Goal: Navigation & Orientation: Find specific page/section

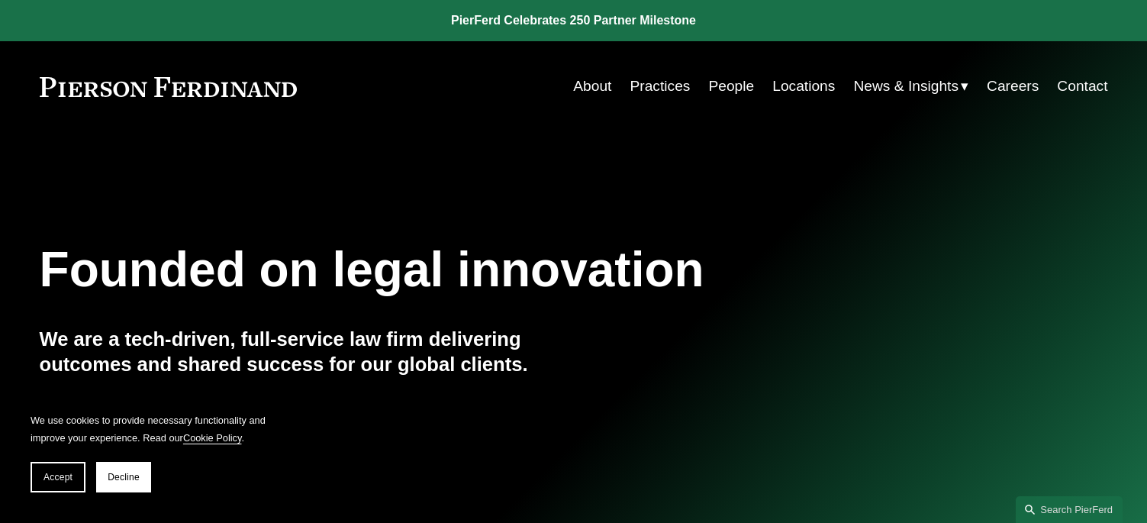
click at [726, 93] on link "People" at bounding box center [731, 86] width 46 height 29
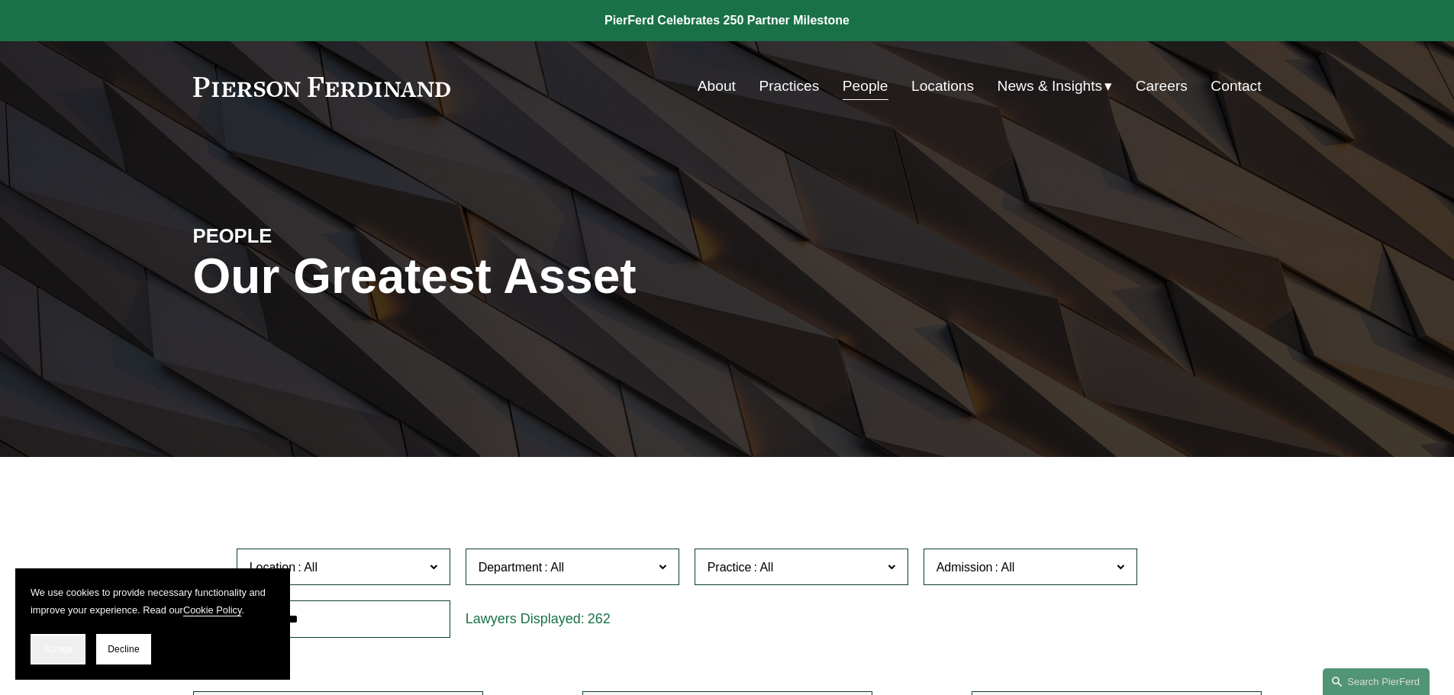
click at [51, 522] on span "Accept" at bounding box center [57, 649] width 29 height 11
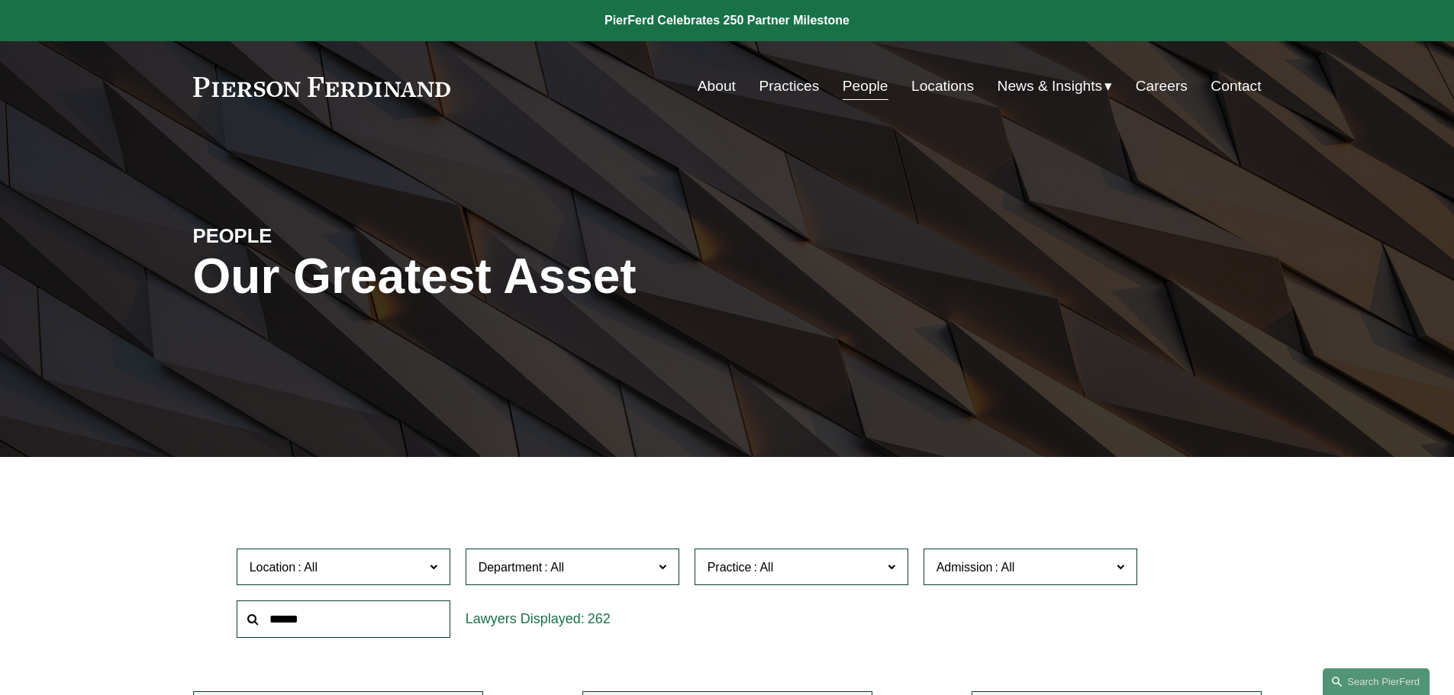
click at [315, 522] on input "text" at bounding box center [344, 619] width 214 height 37
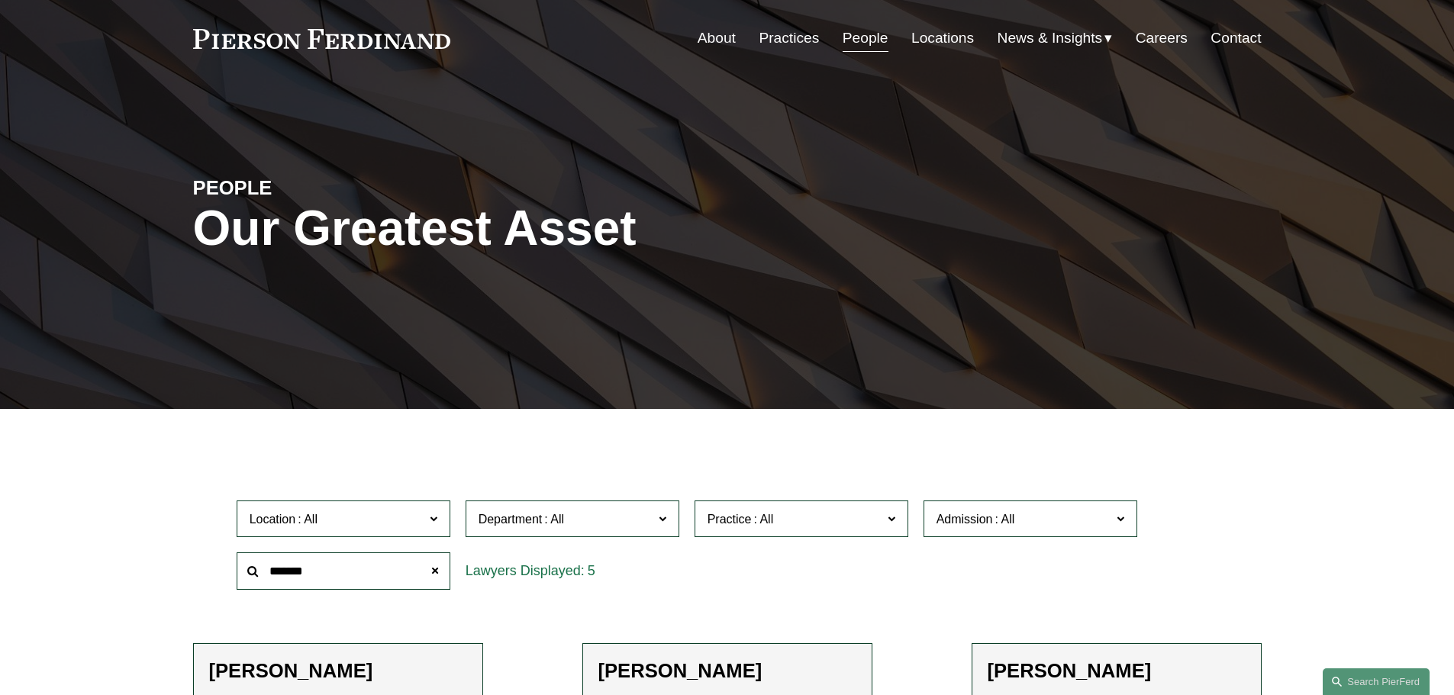
scroll to position [458, 0]
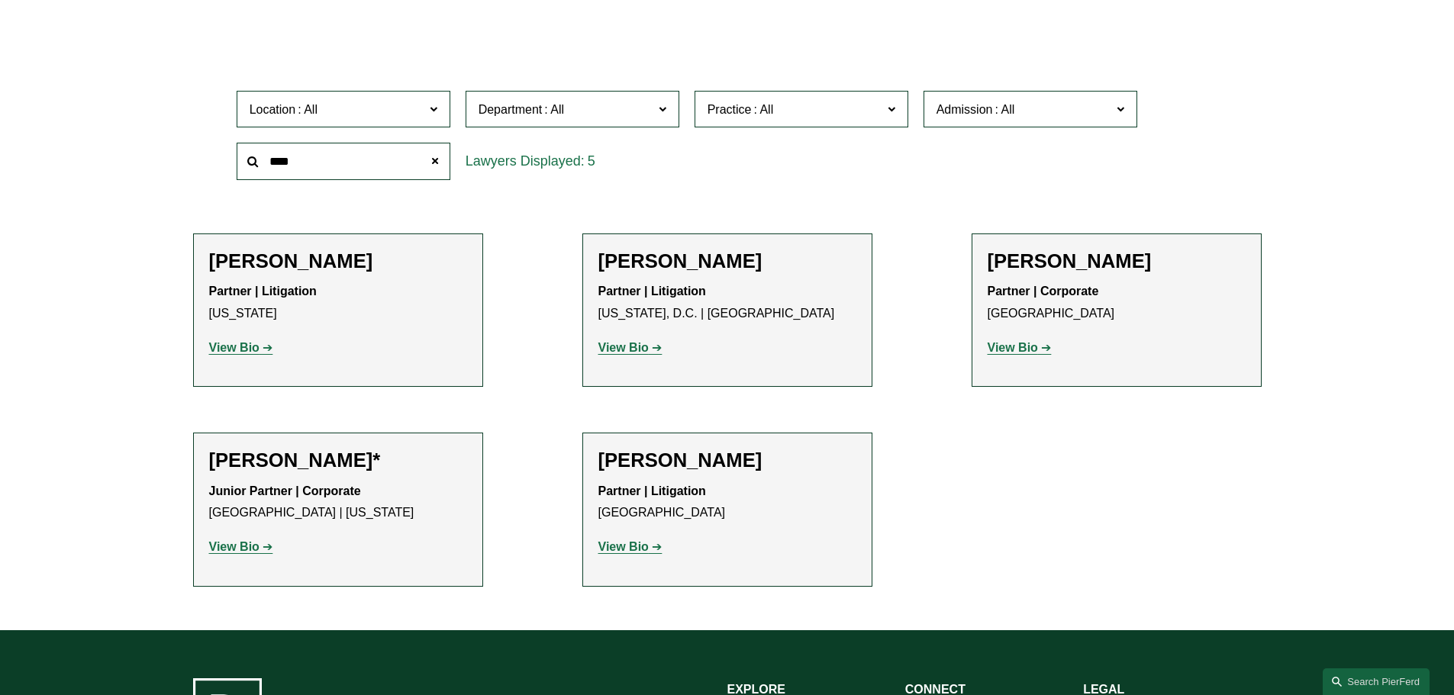
click at [940, 179] on div "Location All [GEOGRAPHIC_DATA] [GEOGRAPHIC_DATA] [GEOGRAPHIC_DATA] [GEOGRAPHIC_…" at bounding box center [727, 135] width 997 height 105
click at [375, 168] on input "****" at bounding box center [344, 161] width 214 height 37
type input "*"
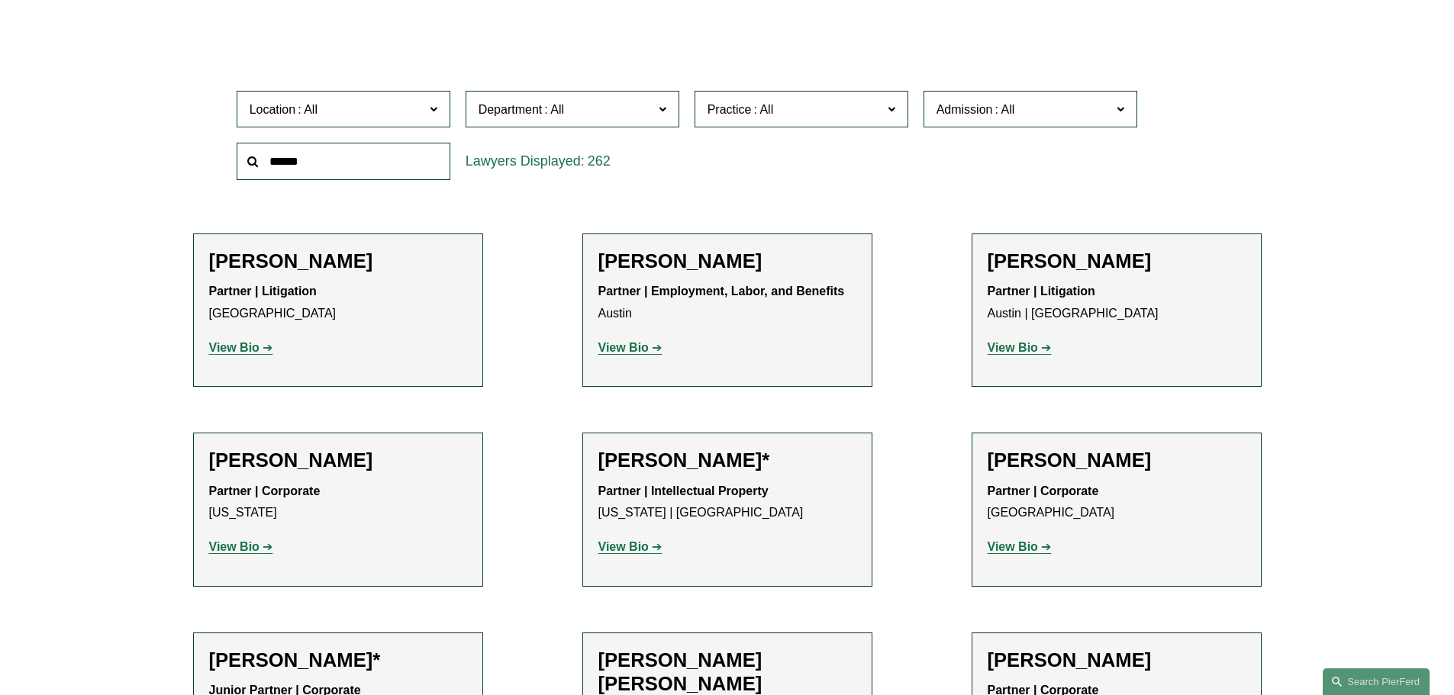
click at [437, 109] on span at bounding box center [433, 108] width 8 height 20
click at [0, 0] on link "[US_STATE]" at bounding box center [0, 0] width 0 height 0
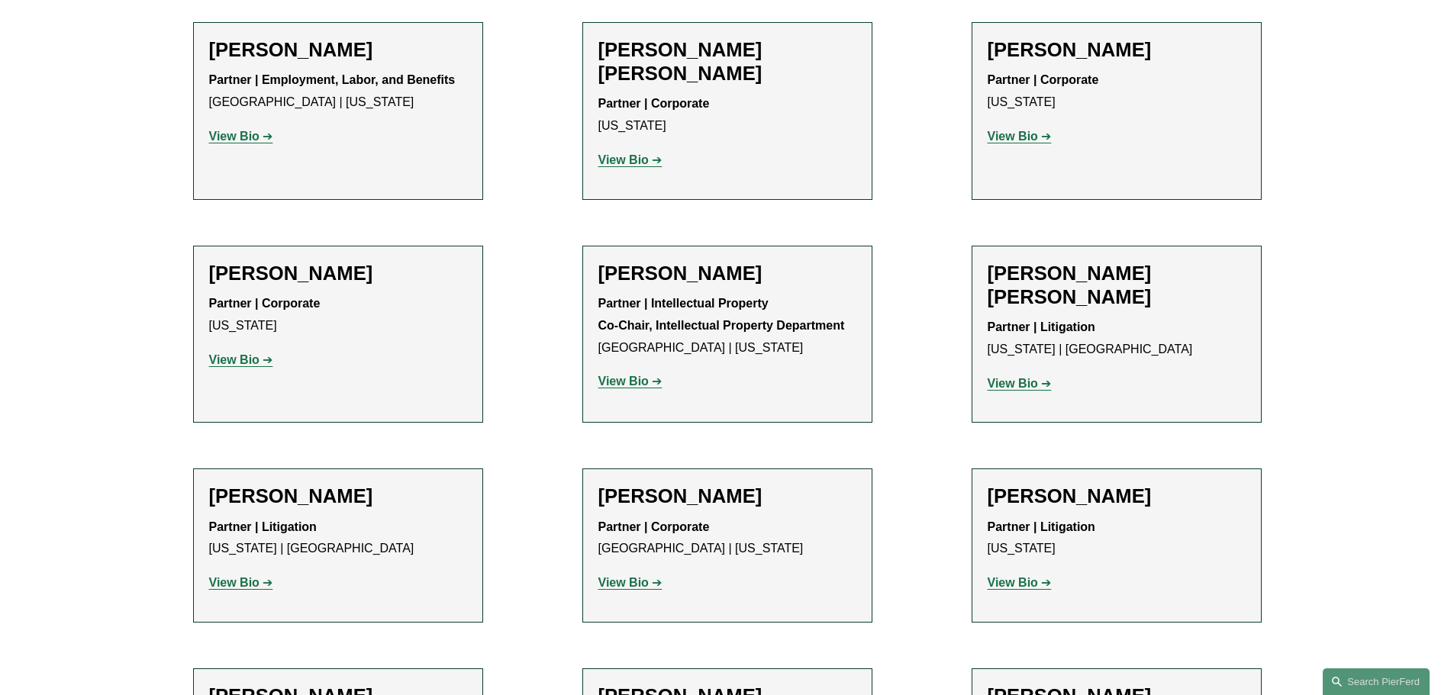
scroll to position [3129, 0]
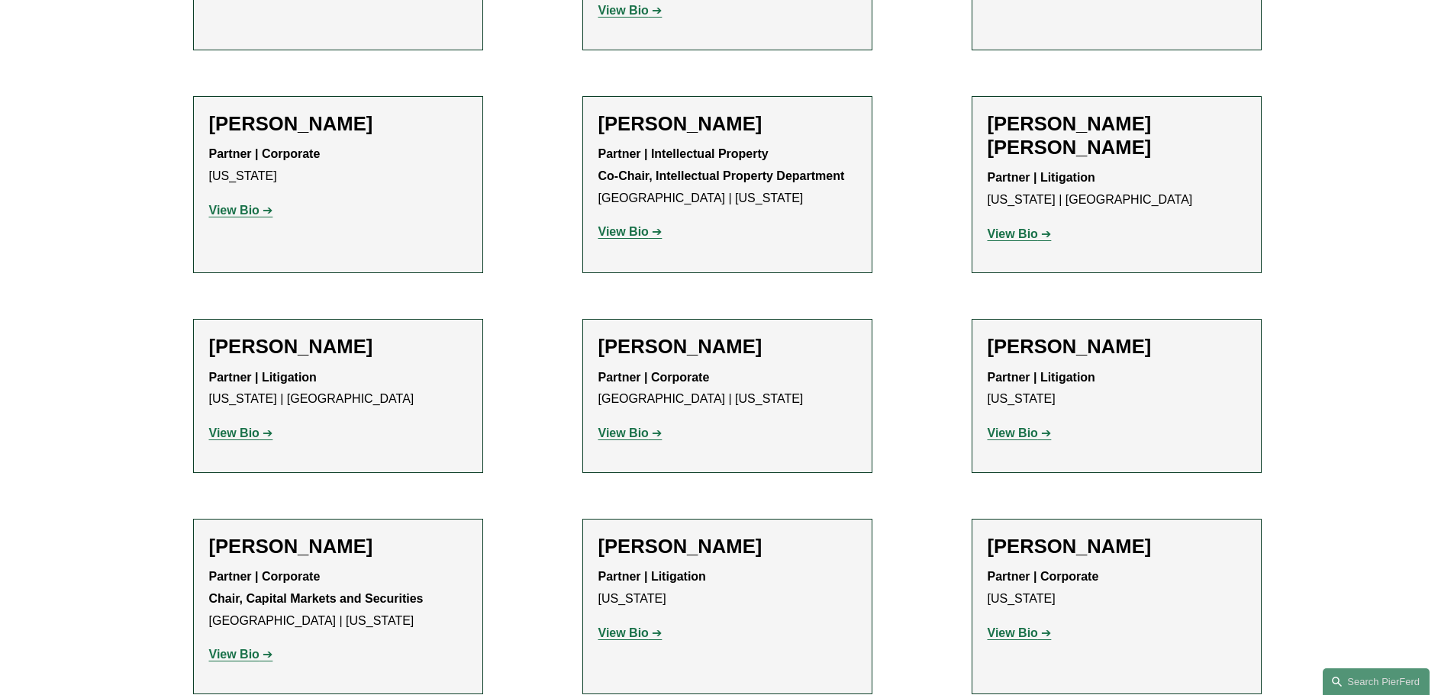
click at [1008, 427] on strong "View Bio" at bounding box center [1012, 433] width 50 height 13
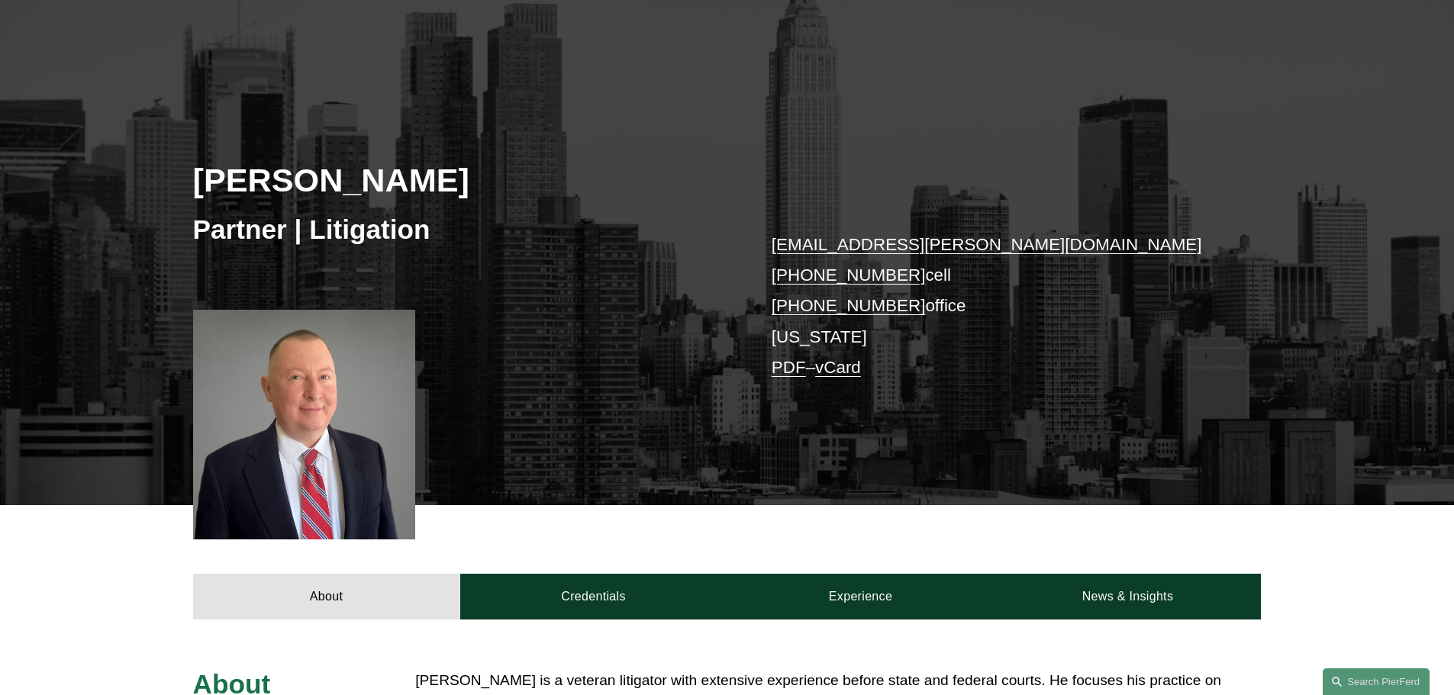
scroll to position [382, 0]
